Goal: Find specific page/section: Find specific page/section

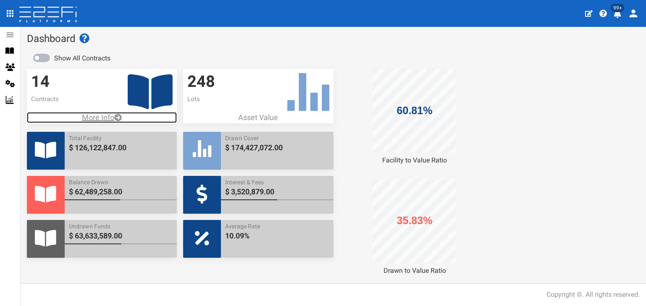
click at [91, 115] on p "More Info" at bounding box center [102, 117] width 150 height 11
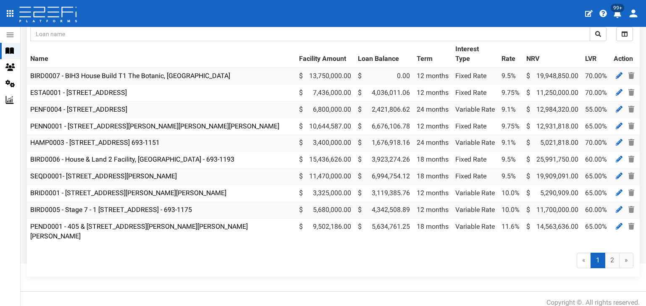
scroll to position [74, 0]
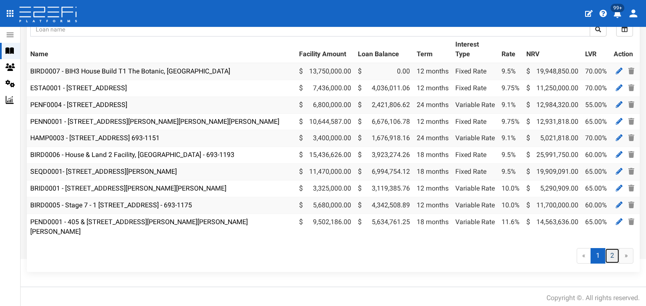
click at [606, 253] on link "2" at bounding box center [612, 256] width 15 height 16
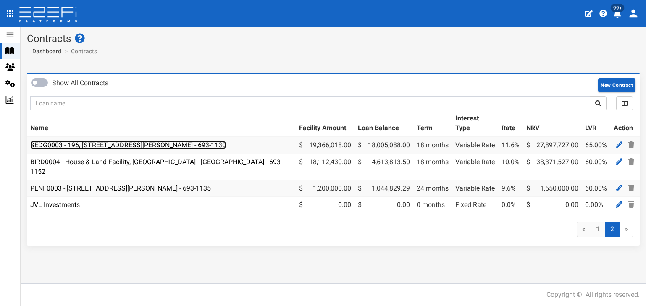
click at [82, 145] on link "SEDG0003 - 196, 206 & 208 Fleming Road, Hemmant - 693-1130" at bounding box center [128, 145] width 196 height 8
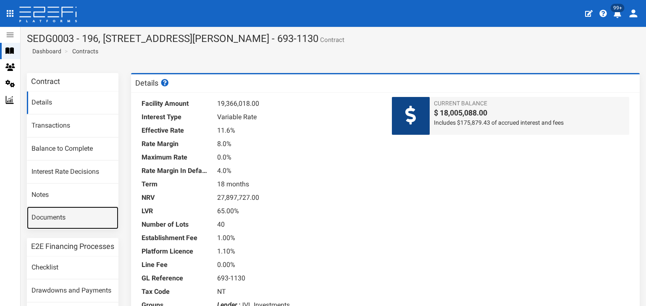
click at [45, 216] on link "Documents" at bounding box center [73, 218] width 92 height 23
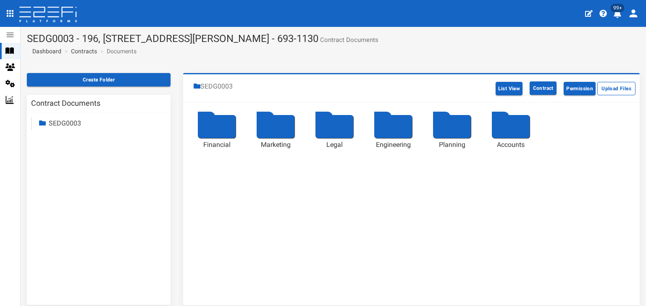
click at [215, 128] on div at bounding box center [217, 126] width 38 height 23
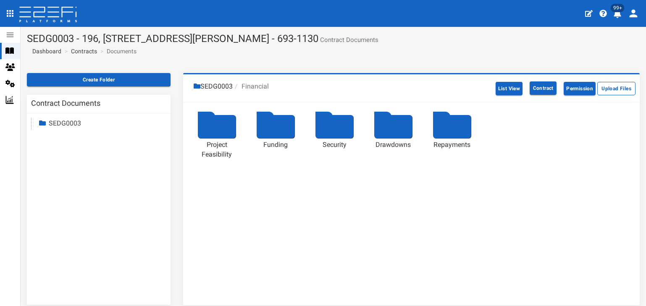
click at [273, 122] on div at bounding box center [276, 126] width 38 height 23
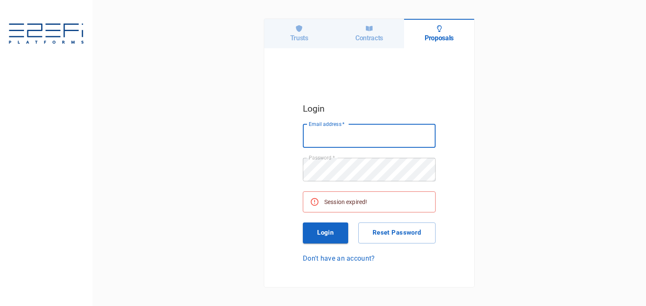
click at [327, 141] on input "Email address   *" at bounding box center [369, 136] width 133 height 24
type input "[PERSON_NAME][EMAIL_ADDRESS][DOMAIN_NAME]"
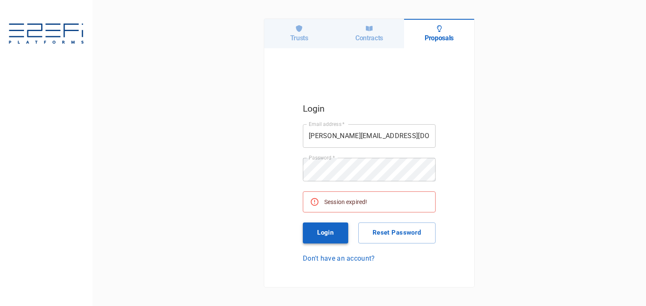
click at [322, 233] on button "Login" at bounding box center [325, 233] width 45 height 21
